Goal: Transaction & Acquisition: Purchase product/service

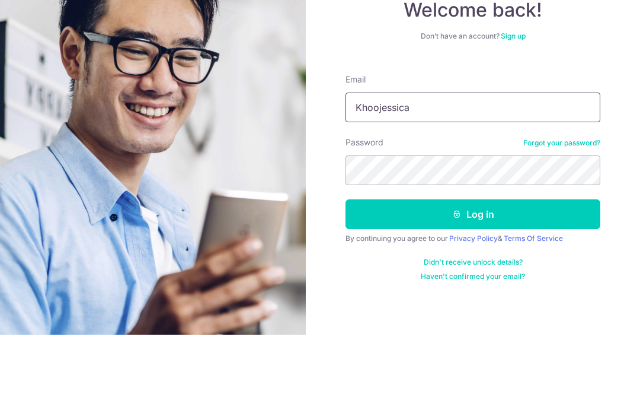
type input "Khoojessica@ymail.com"
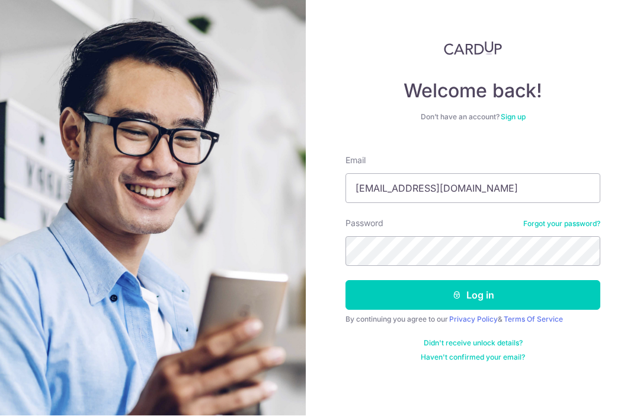
click at [507, 280] on button "Log in" at bounding box center [473, 295] width 255 height 30
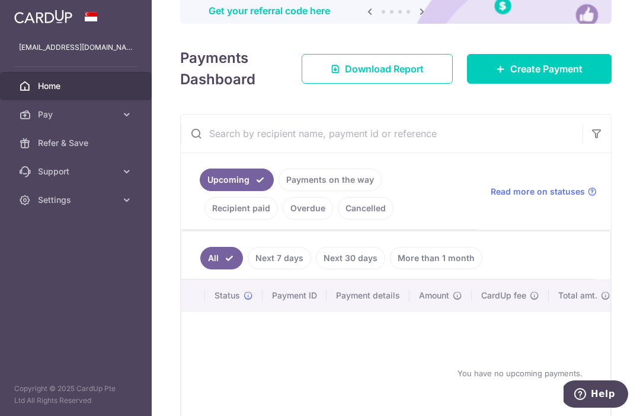
scroll to position [129, 0]
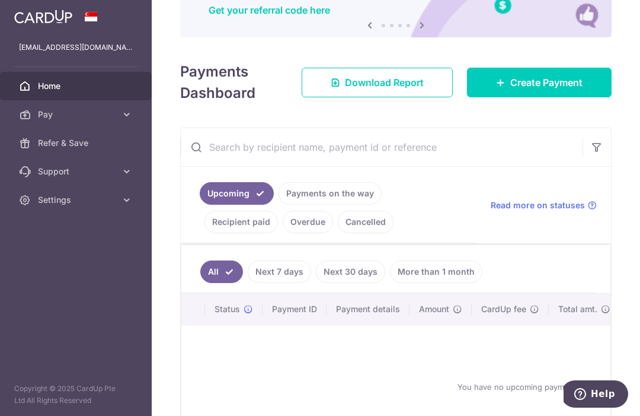
click at [510, 90] on span "Create Payment" at bounding box center [546, 82] width 72 height 14
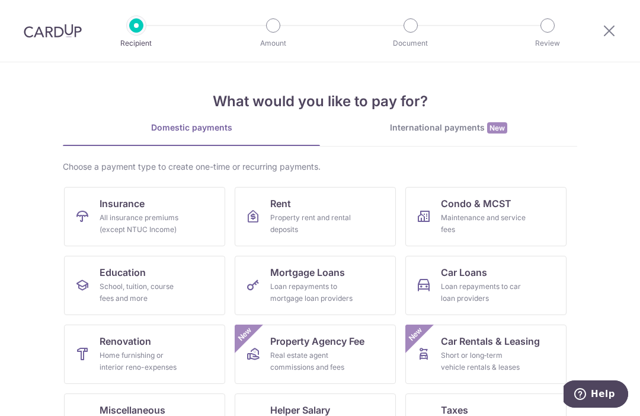
click at [126, 218] on div "All insurance premiums (except NTUC Income)" at bounding box center [142, 224] width 85 height 24
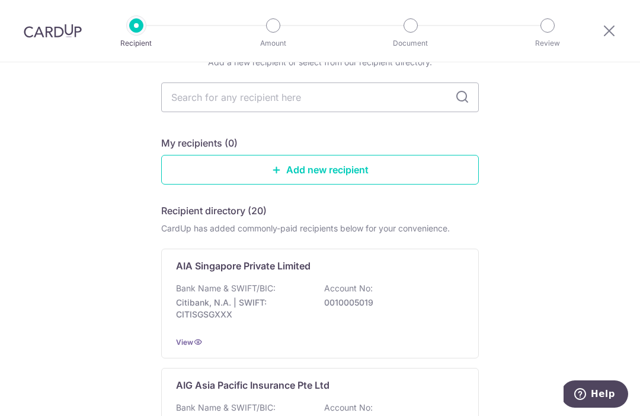
scroll to position [59, 0]
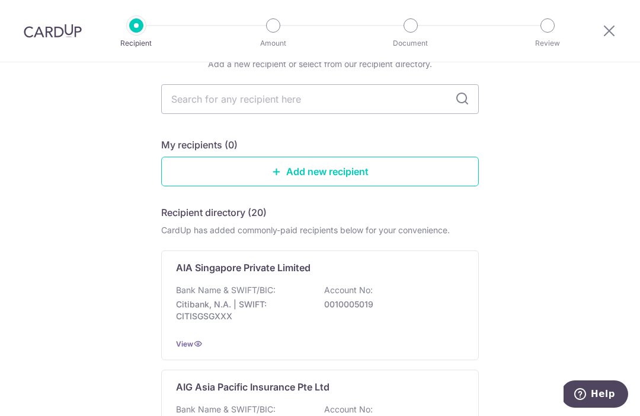
click at [235, 314] on p "Citibank, N.A. | SWIFT: CITISGSGXXX" at bounding box center [242, 310] width 133 height 24
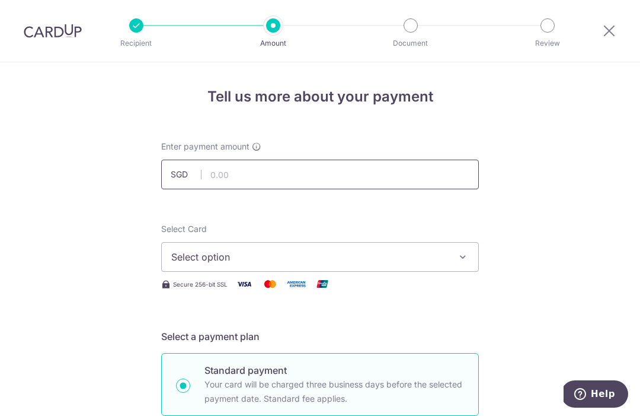
click at [215, 189] on input "text" at bounding box center [320, 174] width 318 height 30
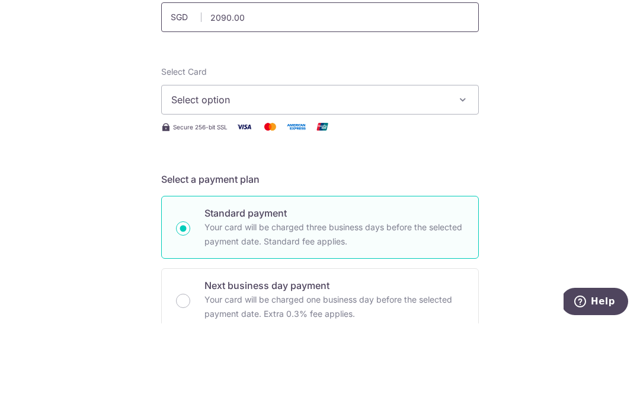
scroll to position [60, 0]
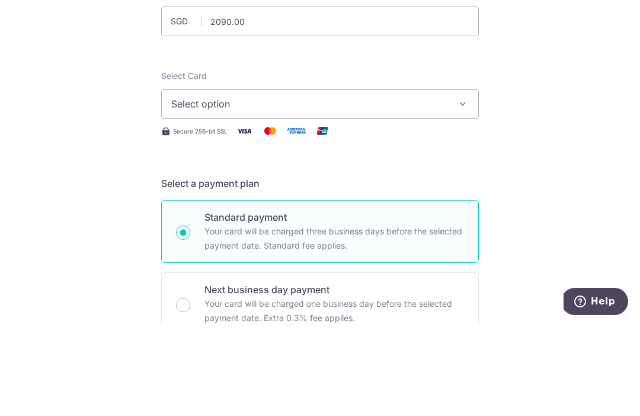
click at [231, 181] on button "Select option" at bounding box center [320, 196] width 318 height 30
type input "2,090.00"
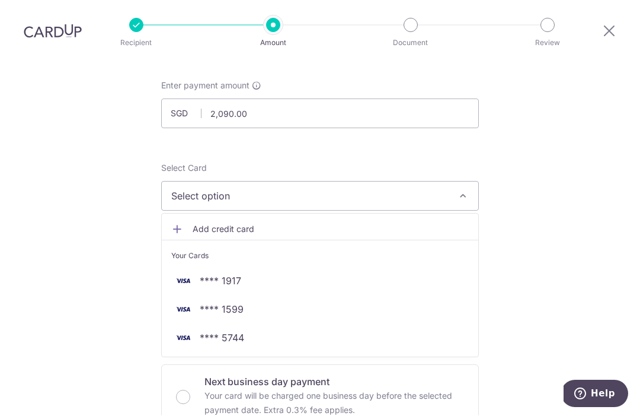
click at [238, 331] on span "**** 5744" at bounding box center [222, 338] width 44 height 14
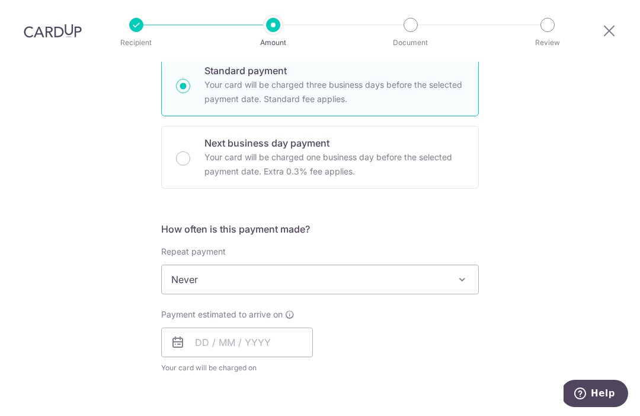
scroll to position [316, 0]
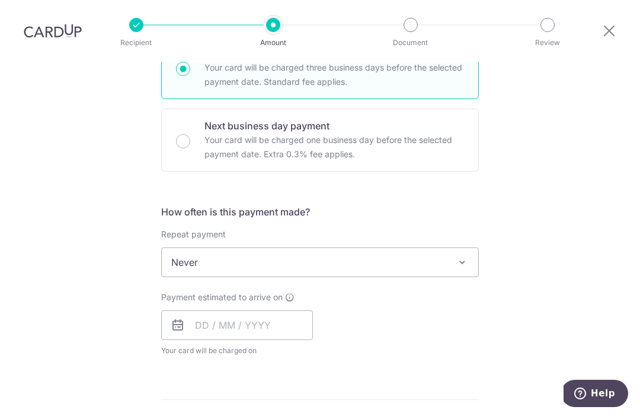
click at [193, 248] on span "Never" at bounding box center [320, 262] width 317 height 28
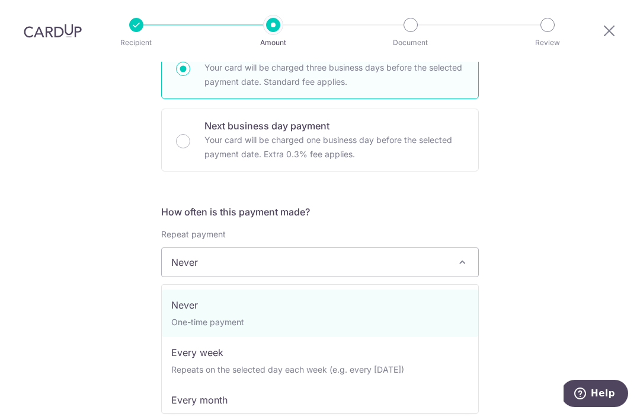
click at [196, 248] on span "Never" at bounding box center [320, 262] width 317 height 28
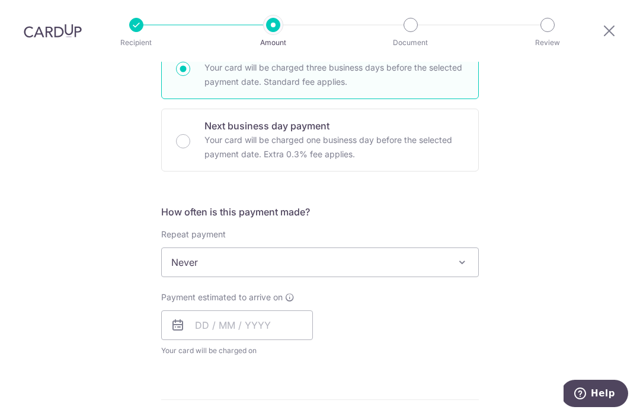
click at [193, 248] on span "Never" at bounding box center [320, 262] width 317 height 28
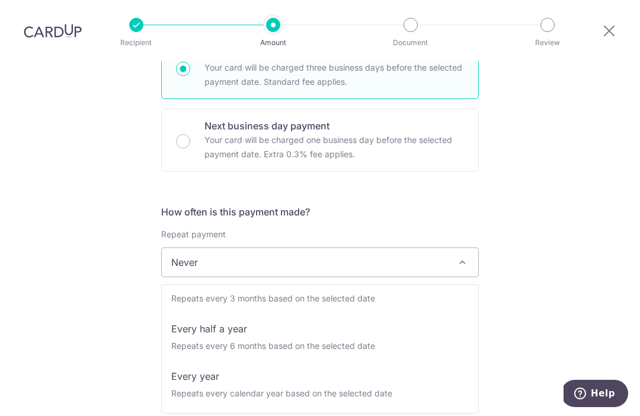
scroll to position [166, 0]
click at [115, 210] on div "Tell us more about your payment Enter payment amount SGD 2,090.00 2090.00 Selec…" at bounding box center [320, 282] width 640 height 1073
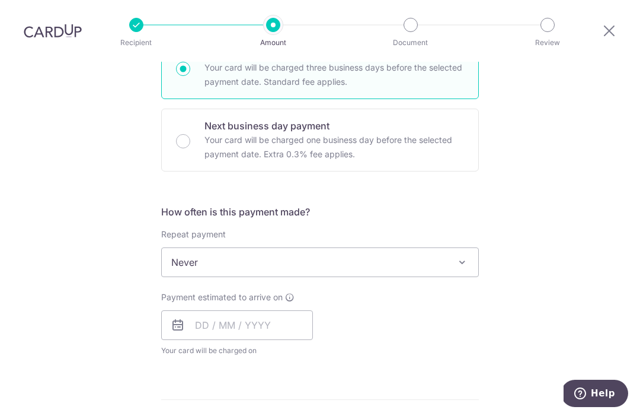
click at [103, 174] on div "Tell us more about your payment Enter payment amount SGD 2,090.00 2090.00 Selec…" at bounding box center [320, 282] width 640 height 1073
click at [197, 311] on input "text" at bounding box center [237, 326] width 152 height 30
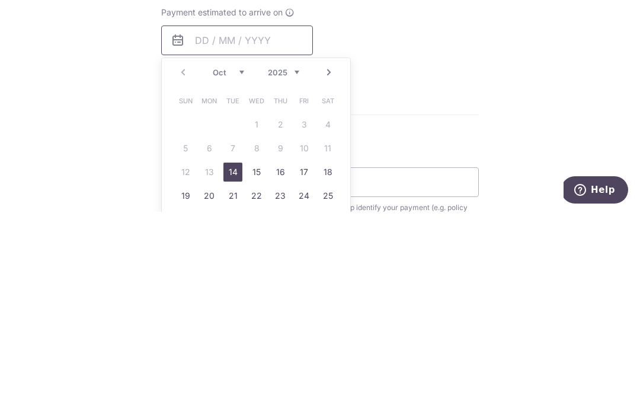
scroll to position [398, 0]
click at [259, 366] on link "15" at bounding box center [256, 375] width 19 height 19
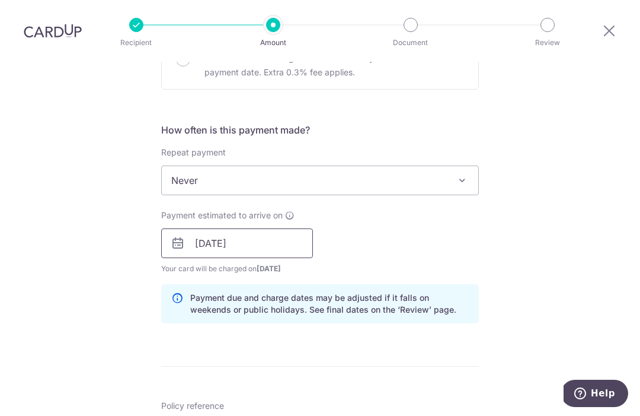
click at [207, 229] on input "15/10/2025" at bounding box center [237, 244] width 152 height 30
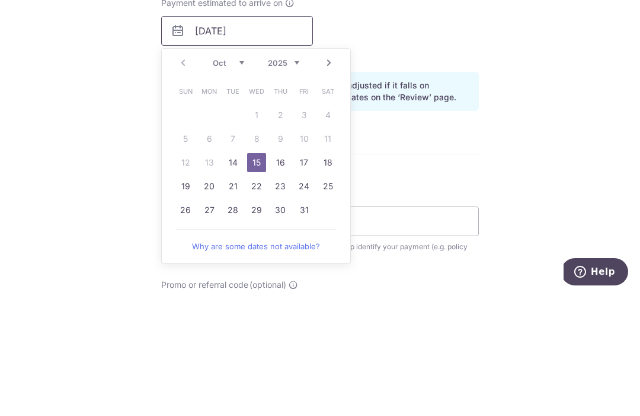
scroll to position [490, 0]
click at [234, 274] on link "14" at bounding box center [233, 283] width 19 height 19
type input "14/10/2025"
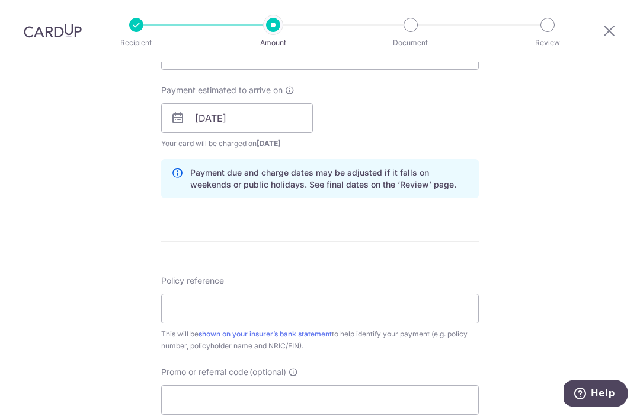
scroll to position [525, 0]
click at [181, 292] on input "Policy reference" at bounding box center [320, 307] width 318 height 30
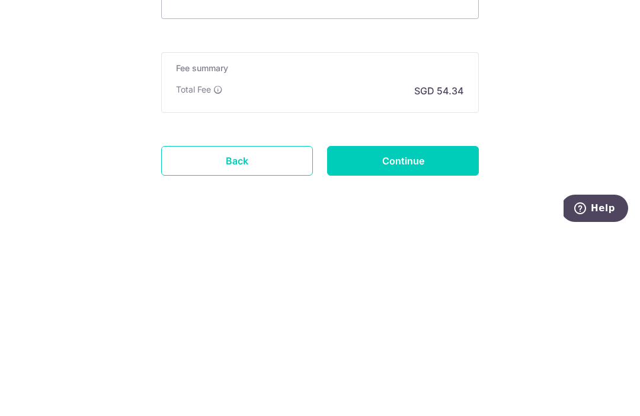
scroll to position [733, 0]
type input "U128388743 / Dennis Tung Hui Chung"
click at [379, 332] on input "Continue" at bounding box center [403, 347] width 152 height 30
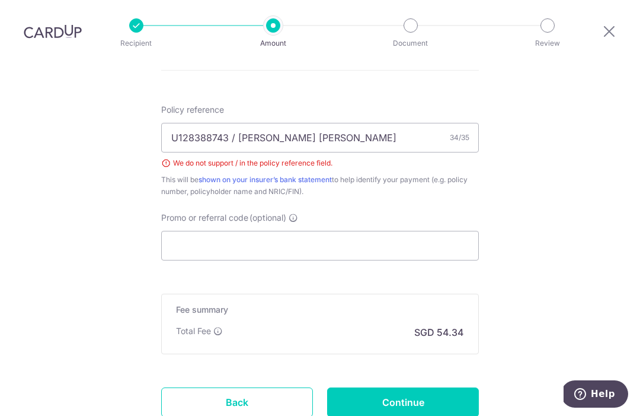
scroll to position [692, 0]
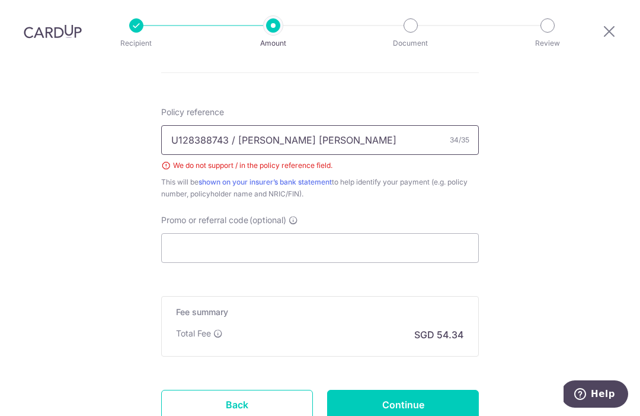
click at [233, 125] on input "U128388743 / Dennis Tung Hui Chung" at bounding box center [320, 140] width 318 height 30
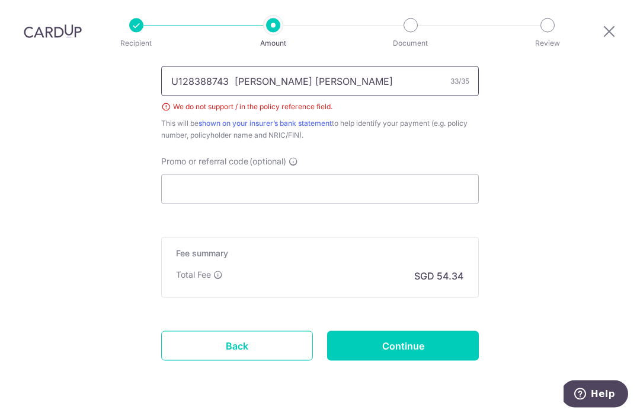
scroll to position [749, 0]
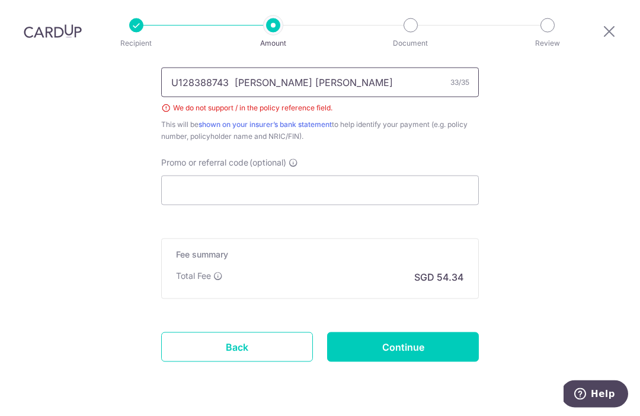
type input "U128388743 Dennis Tung Hui Chung"
click at [390, 332] on input "Continue" at bounding box center [403, 347] width 152 height 30
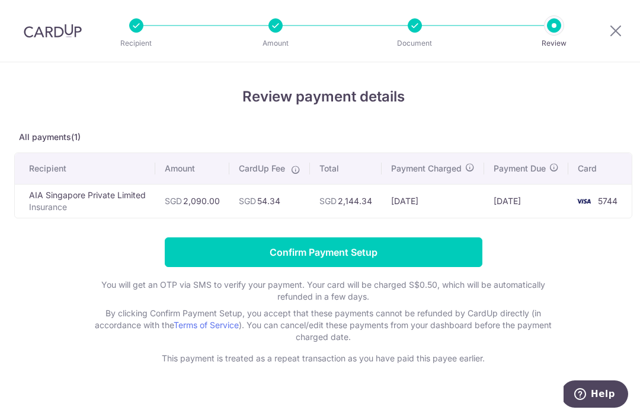
click at [384, 257] on input "Confirm Payment Setup" at bounding box center [324, 252] width 318 height 30
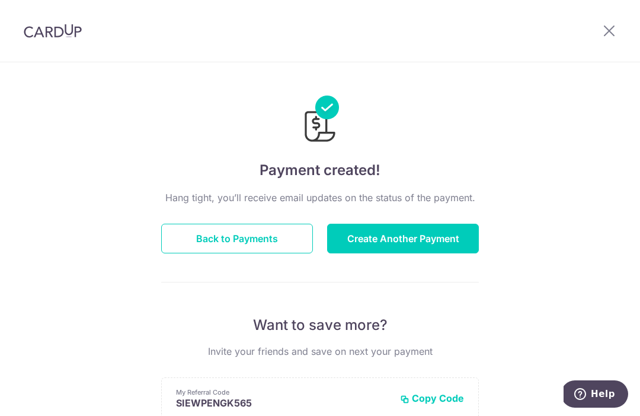
click at [418, 244] on button "Create Another Payment" at bounding box center [403, 239] width 152 height 30
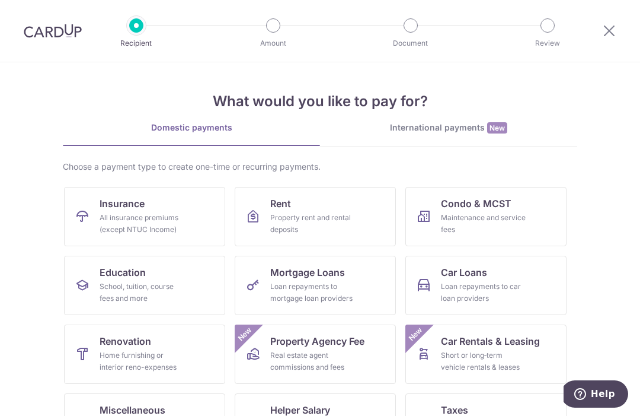
click at [170, 203] on link "Insurance All insurance premiums (except NTUC Income)" at bounding box center [144, 216] width 161 height 59
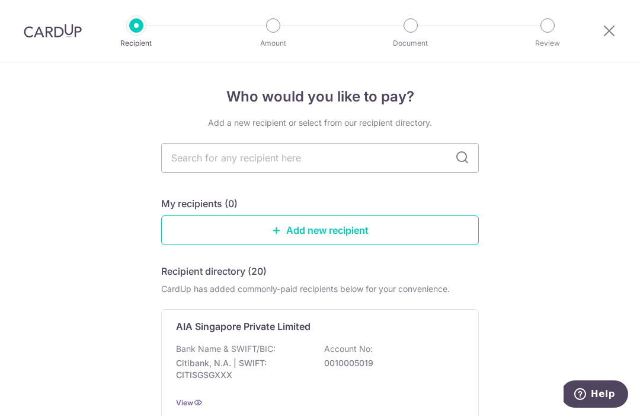
click at [390, 366] on p "0010005019" at bounding box center [390, 363] width 133 height 12
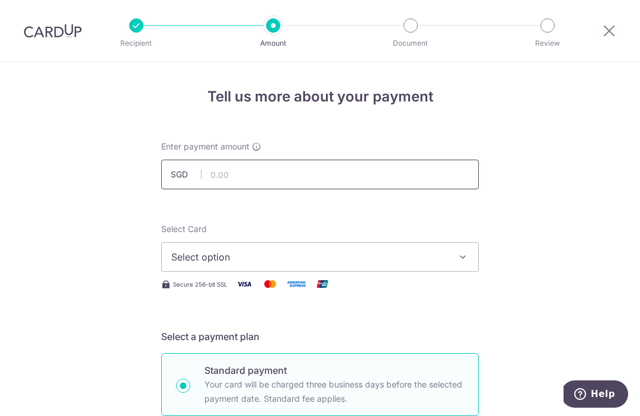
click at [382, 183] on input "text" at bounding box center [320, 174] width 318 height 30
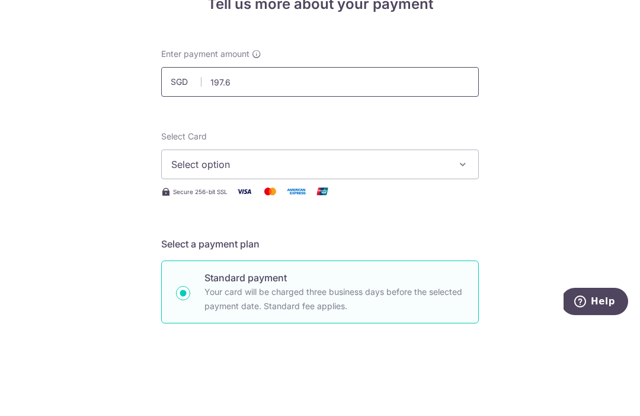
type input "197.62"
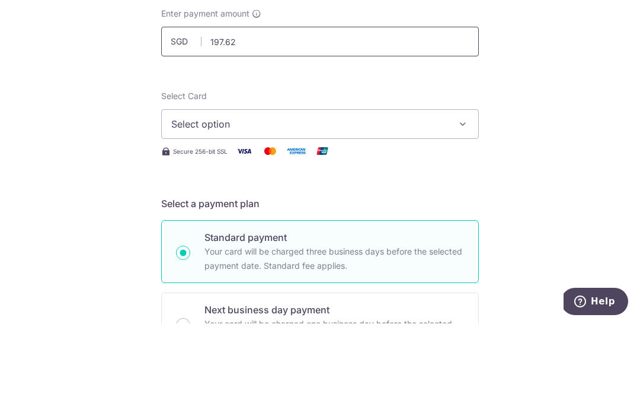
scroll to position [66, 0]
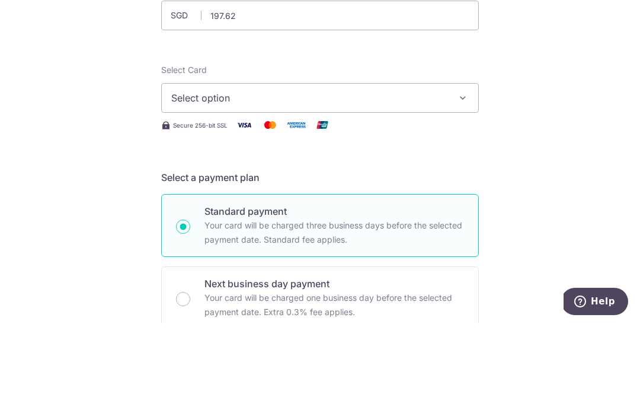
click at [455, 176] on button "Select option" at bounding box center [320, 191] width 318 height 30
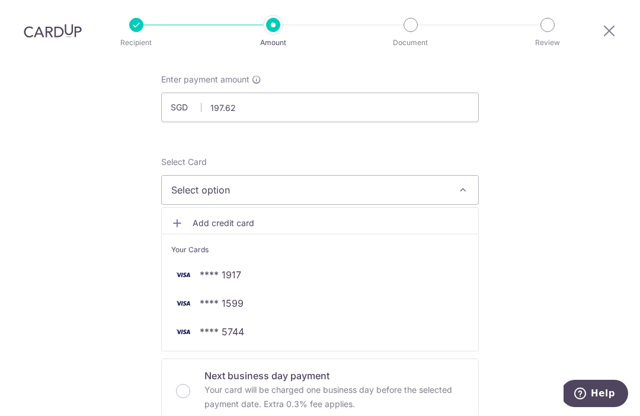
click at [283, 325] on span "**** 5744" at bounding box center [320, 332] width 298 height 14
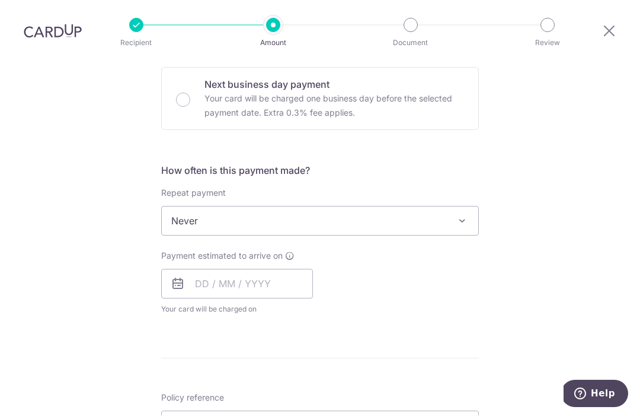
scroll to position [360, 0]
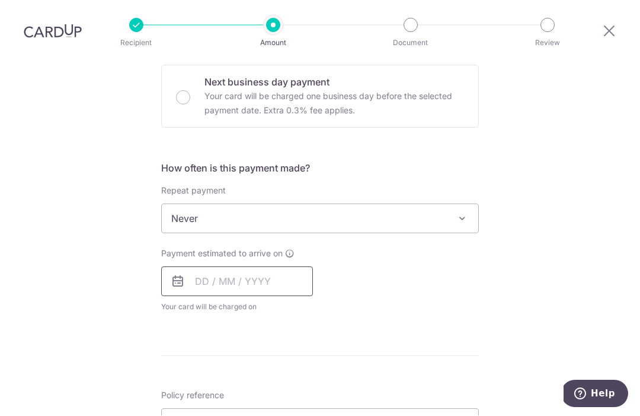
click at [200, 267] on input "text" at bounding box center [237, 282] width 152 height 30
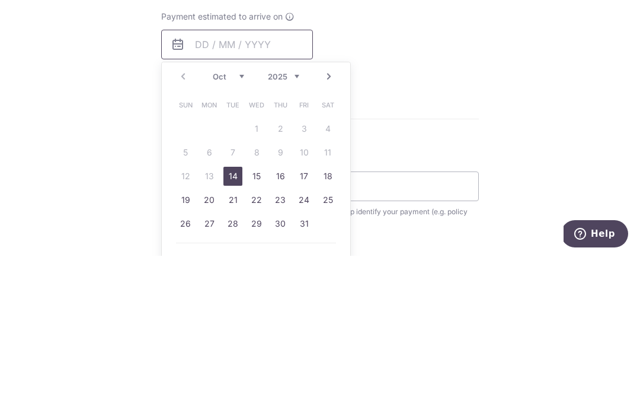
scroll to position [439, 0]
click at [240, 325] on link "14" at bounding box center [233, 334] width 19 height 19
type input "14/10/2025"
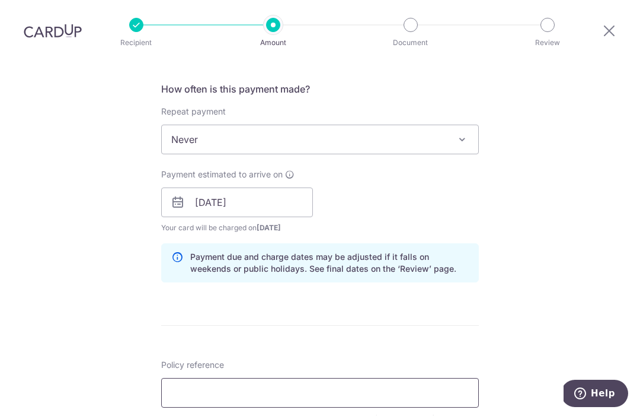
click at [257, 378] on input "Policy reference" at bounding box center [320, 393] width 318 height 30
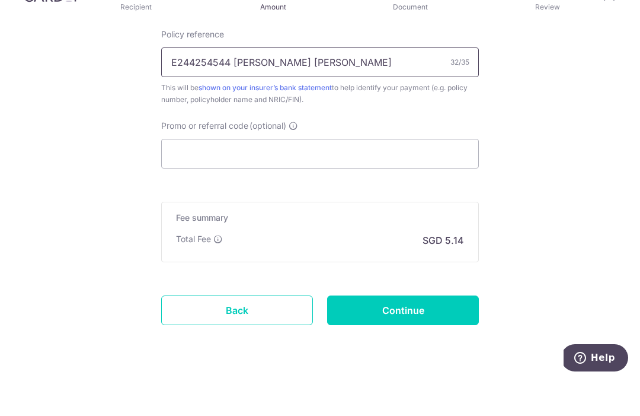
scroll to position [733, 0]
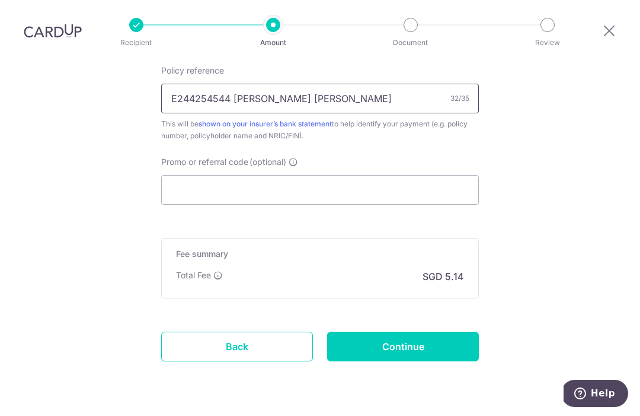
type input "E244254544 Dennis Tung Hui Chung"
click at [419, 332] on input "Continue" at bounding box center [403, 347] width 152 height 30
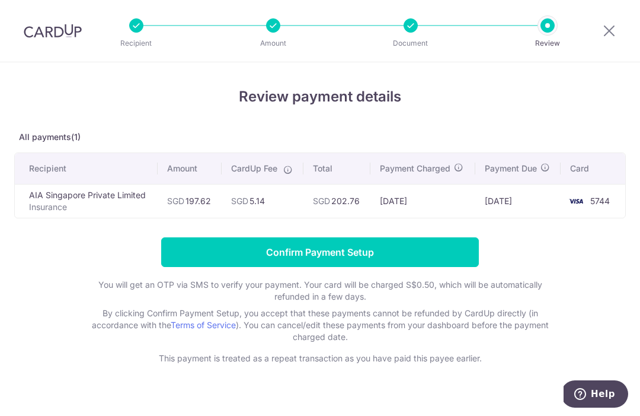
click at [382, 254] on input "Confirm Payment Setup" at bounding box center [320, 252] width 318 height 30
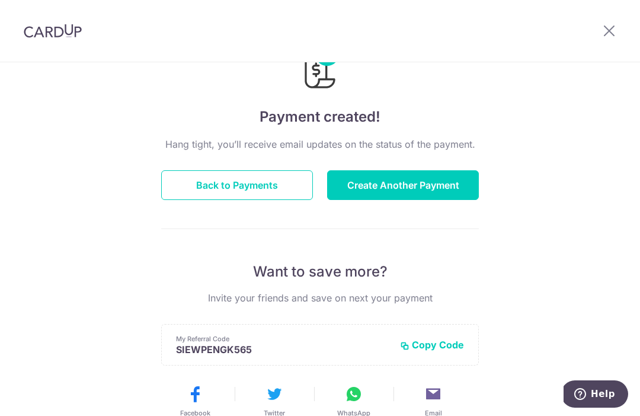
scroll to position [54, 0]
click at [202, 191] on button "Back to Payments" at bounding box center [237, 185] width 152 height 30
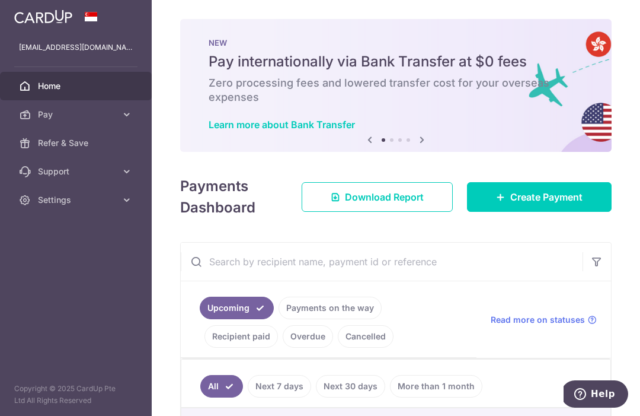
click at [0, 0] on button "button" at bounding box center [0, 0] width 0 height 0
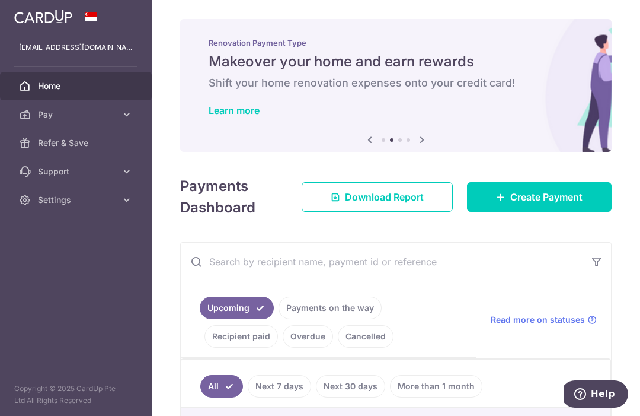
click at [85, 203] on span "Settings" at bounding box center [77, 200] width 78 height 12
click at [71, 257] on span "Logout" at bounding box center [77, 257] width 78 height 12
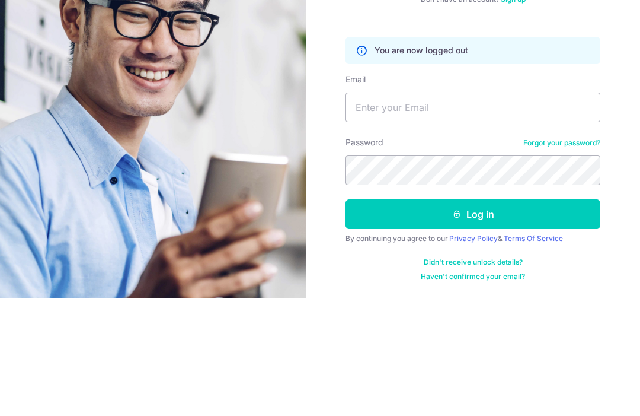
click at [44, 122] on img at bounding box center [153, 303] width 427 height 607
